Goal: Transaction & Acquisition: Purchase product/service

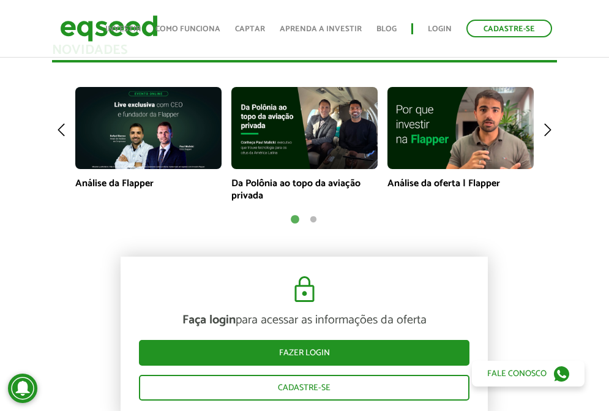
scroll to position [1163, 0]
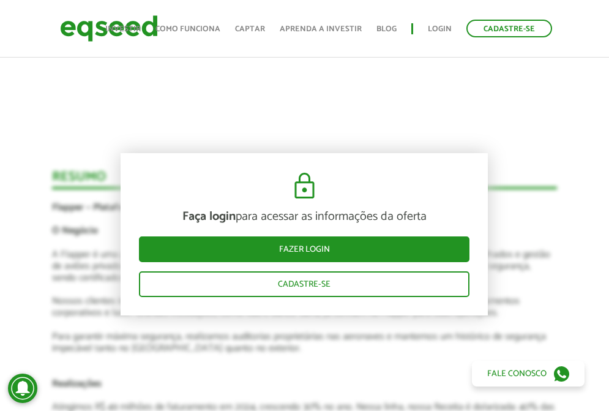
click at [424, 31] on ul "Início Investir Como funciona Captar Aprenda a investir Blog Login Cadastre-se" at bounding box center [328, 29] width 459 height 18
click at [436, 26] on link "Login" at bounding box center [440, 29] width 24 height 8
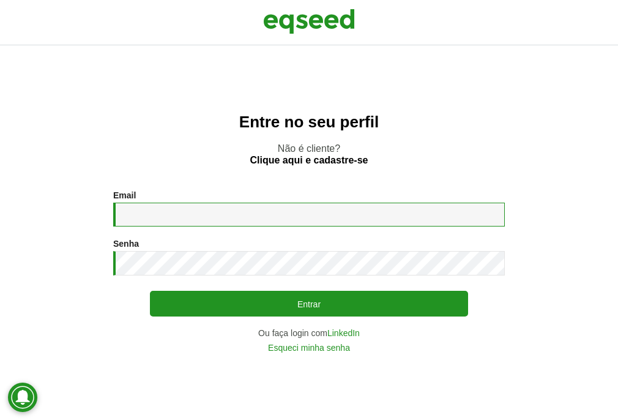
click at [176, 218] on input "Email *" at bounding box center [309, 215] width 392 height 24
type input "**********"
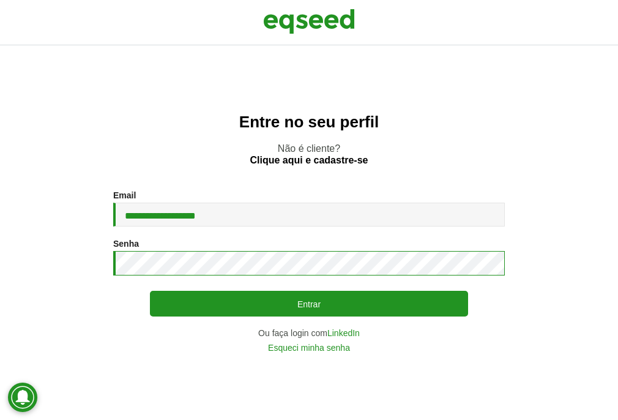
click at [150, 291] on button "Entrar" at bounding box center [309, 304] width 318 height 26
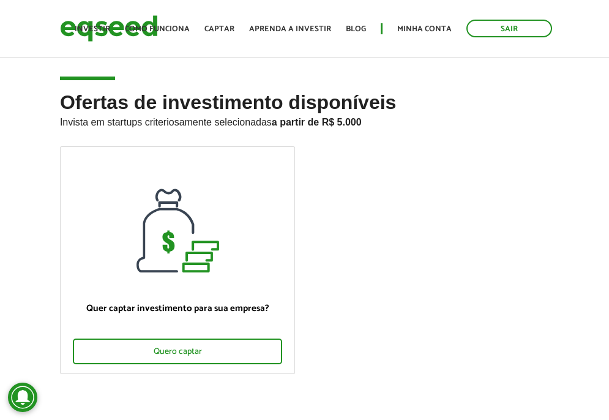
scroll to position [428, 0]
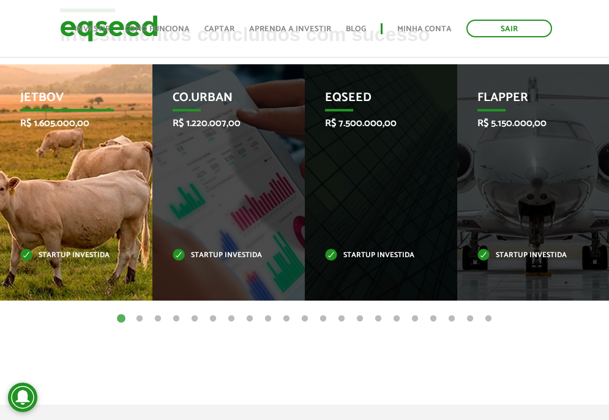
click at [56, 256] on p "Startup investida" at bounding box center [67, 255] width 94 height 7
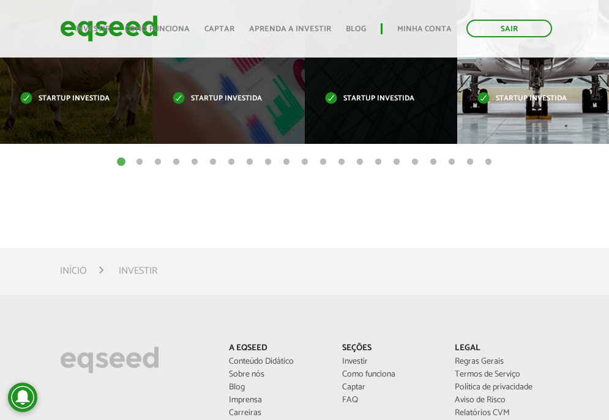
scroll to position [551, 0]
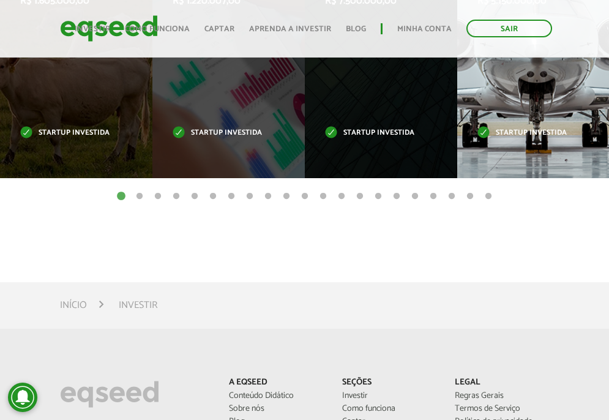
click at [510, 140] on div "Flapper R$ 5.150.000,00 Startup investida" at bounding box center [524, 60] width 134 height 236
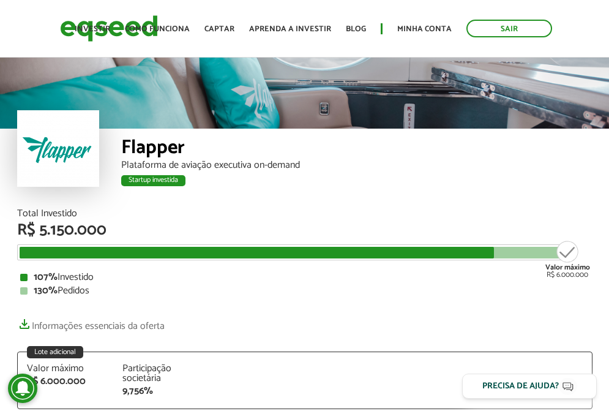
click at [362, 180] on div "Startup investida" at bounding box center [356, 182] width 471 height 16
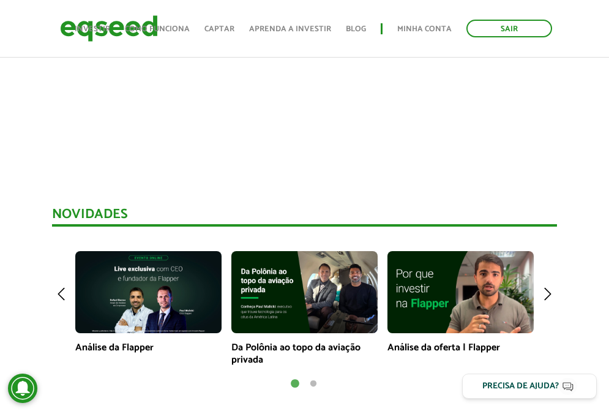
scroll to position [734, 0]
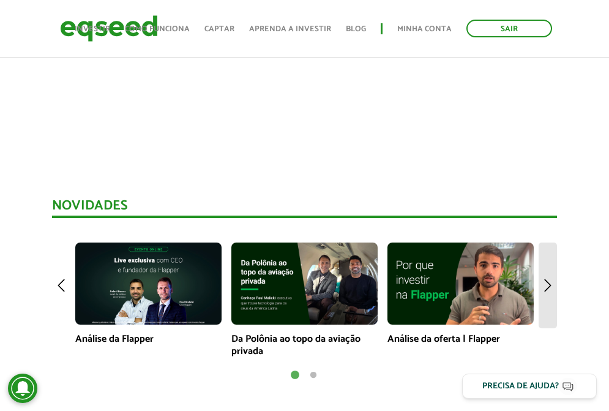
click at [548, 286] on img at bounding box center [547, 285] width 18 height 86
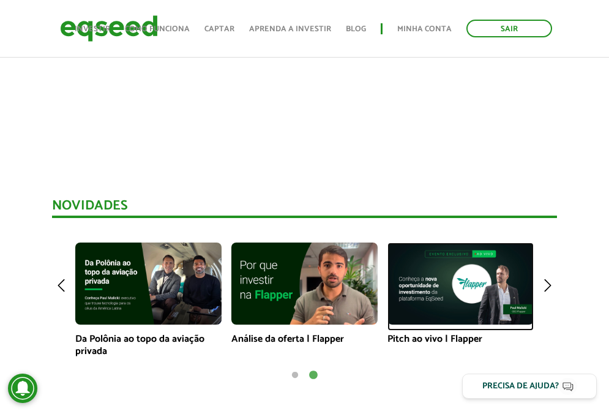
click at [462, 302] on img at bounding box center [460, 283] width 146 height 82
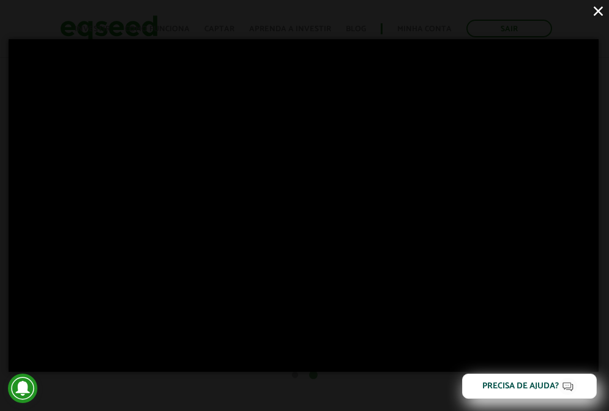
click at [600, 13] on button "×" at bounding box center [597, 10] width 21 height 21
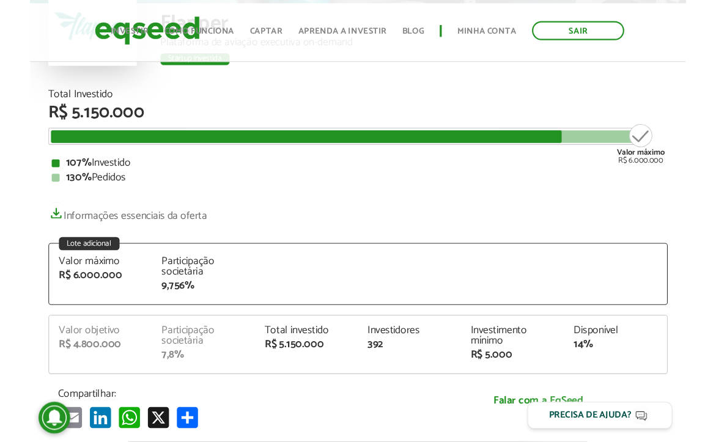
scroll to position [122, 0]
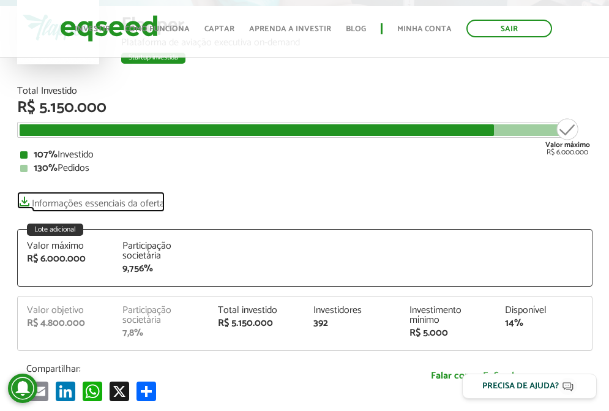
click at [78, 203] on link "Informações essenciais da oferta" at bounding box center [90, 200] width 147 height 17
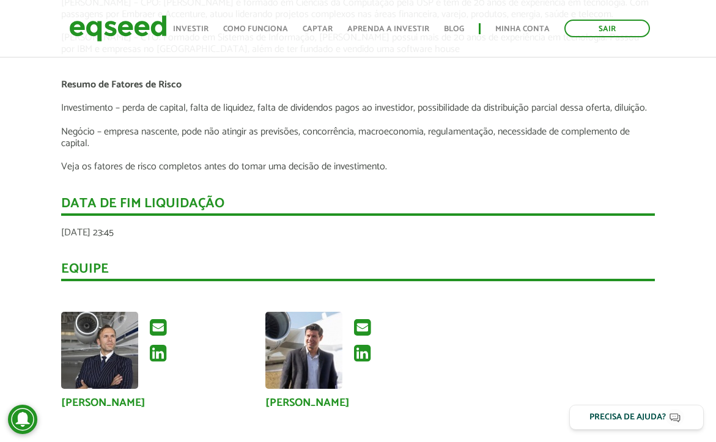
scroll to position [1774, 0]
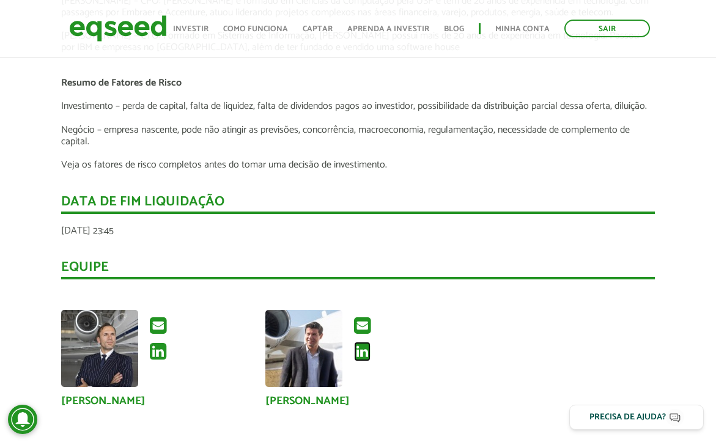
click at [366, 342] on icon at bounding box center [362, 352] width 17 height 20
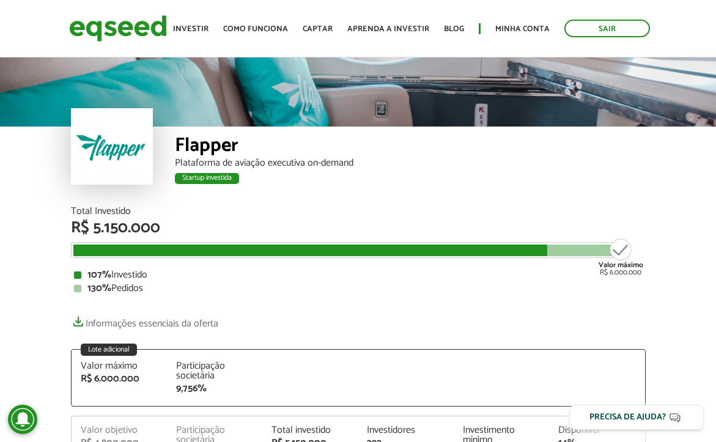
scroll to position [0, 0]
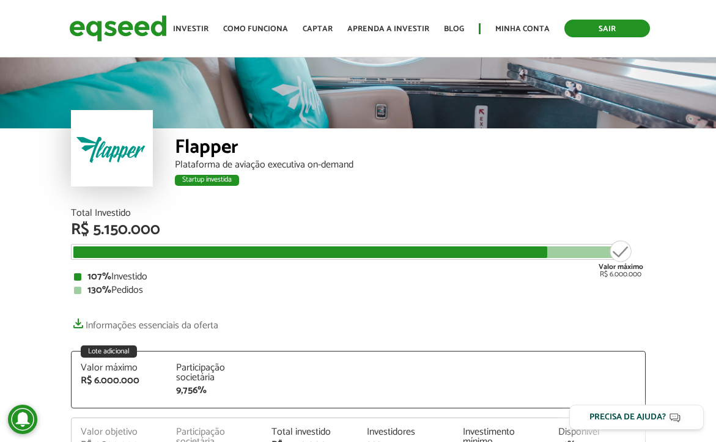
click at [608, 26] on link "Sair" at bounding box center [608, 29] width 86 height 18
